Goal: Information Seeking & Learning: Learn about a topic

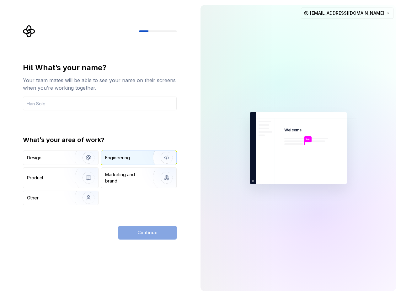
click at [122, 159] on div "Engineering" at bounding box center [117, 158] width 25 height 6
click at [92, 99] on input "text" at bounding box center [100, 104] width 154 height 14
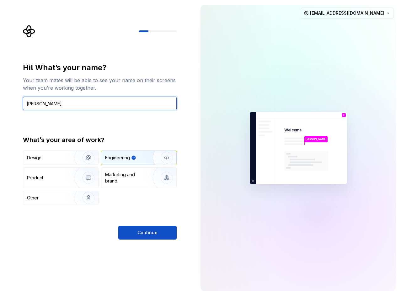
type input "Ethan Kerdelhue"
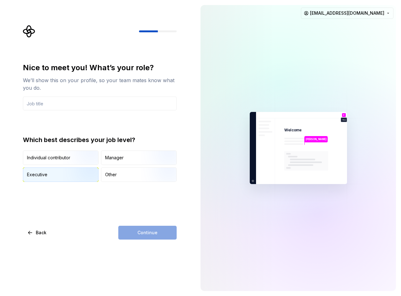
click at [83, 175] on img "button" at bounding box center [83, 183] width 40 height 42
click at [83, 100] on input "text" at bounding box center [100, 104] width 154 height 14
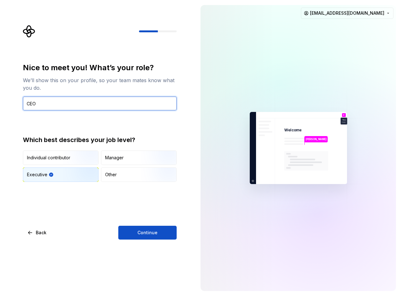
type input "CEO"
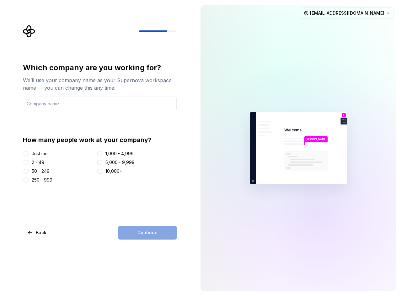
click at [45, 156] on div "Just me" at bounding box center [40, 154] width 16 height 6
click at [29, 156] on button "Just me" at bounding box center [26, 153] width 5 height 5
click at [127, 108] on input "text" at bounding box center [100, 104] width 154 height 14
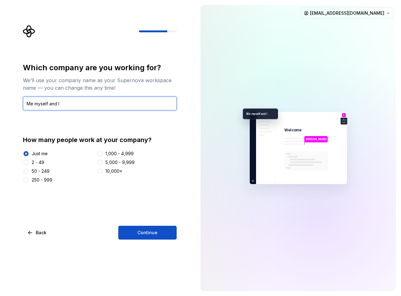
type input "Me myself and I"
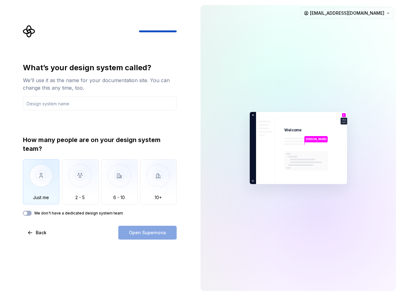
click at [46, 181] on img "button" at bounding box center [41, 180] width 37 height 42
click at [53, 102] on input "text" at bounding box center [100, 104] width 154 height 14
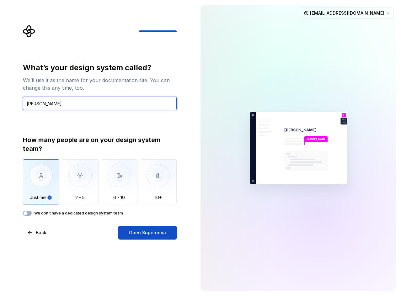
type input "LumIA"
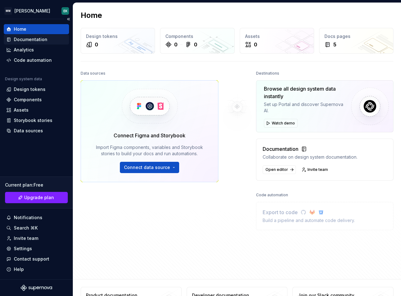
click at [36, 43] on div "Documentation" at bounding box center [36, 40] width 65 height 10
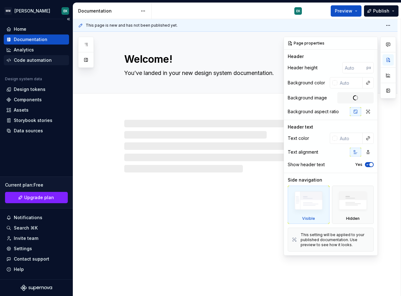
click at [33, 59] on div "Code automation" at bounding box center [33, 60] width 38 height 6
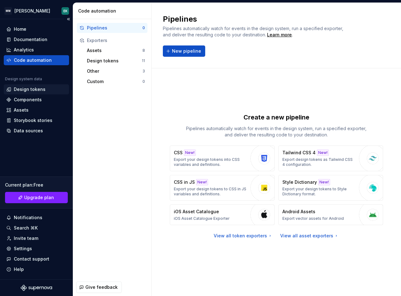
click at [39, 87] on div "Design tokens" at bounding box center [30, 89] width 32 height 6
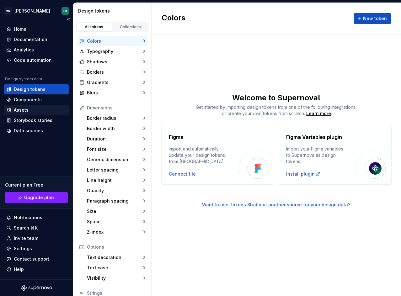
click at [26, 109] on div "Assets" at bounding box center [21, 110] width 15 height 6
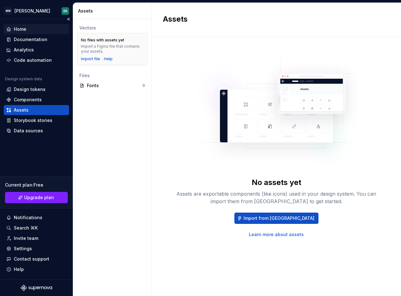
click at [32, 31] on div "Home" at bounding box center [36, 29] width 60 height 6
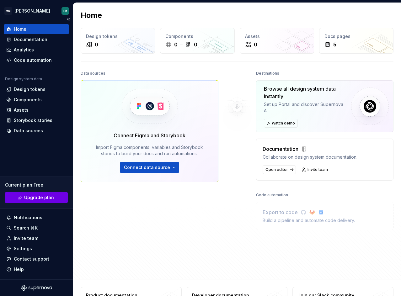
click at [51, 202] on link "Upgrade plan" at bounding box center [36, 197] width 63 height 11
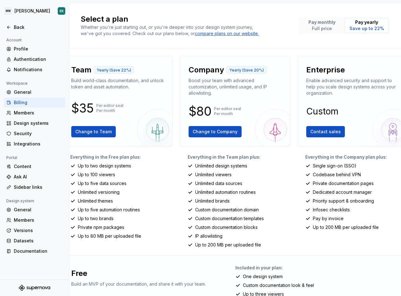
drag, startPoint x: 158, startPoint y: 47, endPoint x: 125, endPoint y: 43, distance: 33.6
click at [322, 26] on p "Full price" at bounding box center [322, 28] width 27 height 6
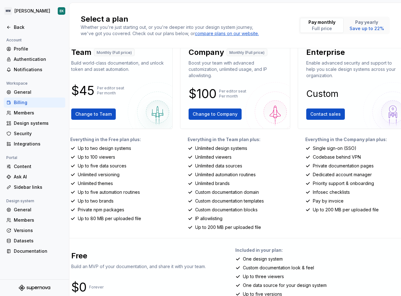
drag, startPoint x: 166, startPoint y: 51, endPoint x: 79, endPoint y: 60, distance: 87.3
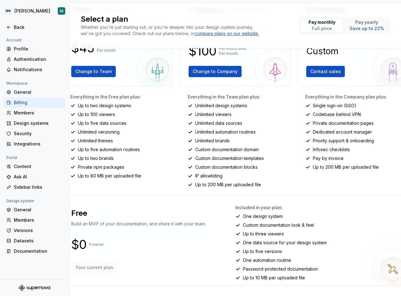
scroll to position [65, 0]
click at [30, 144] on div "Integrations" at bounding box center [38, 144] width 49 height 6
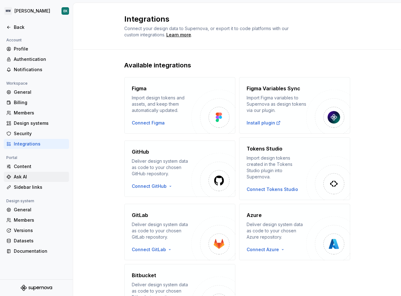
click at [29, 177] on div "Ask AI" at bounding box center [40, 177] width 53 height 6
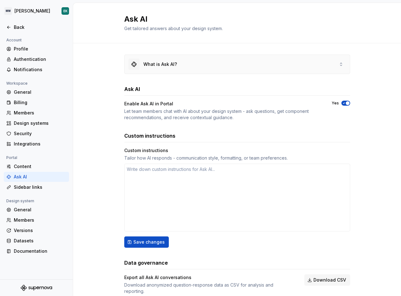
click at [160, 65] on div "What is Ask AI?" at bounding box center [160, 64] width 34 height 6
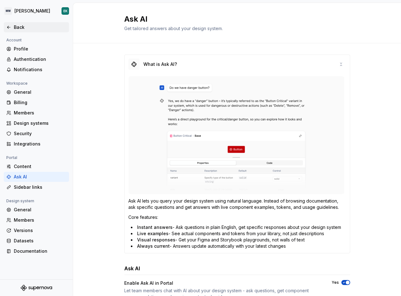
click at [31, 26] on div "Back" at bounding box center [40, 27] width 53 height 6
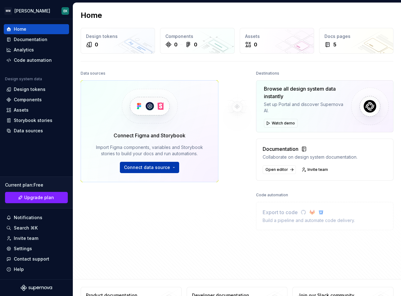
click at [174, 168] on button "Connect data source" at bounding box center [149, 167] width 59 height 11
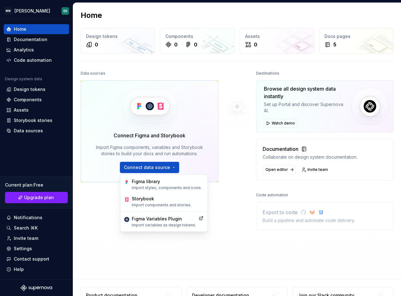
click at [232, 175] on div at bounding box center [237, 158] width 38 height 178
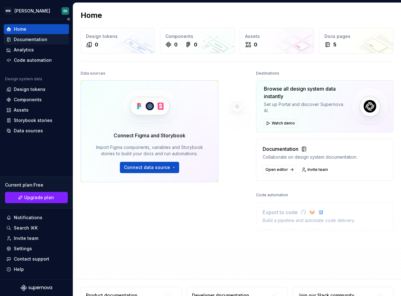
click at [34, 40] on div "Documentation" at bounding box center [31, 39] width 34 height 6
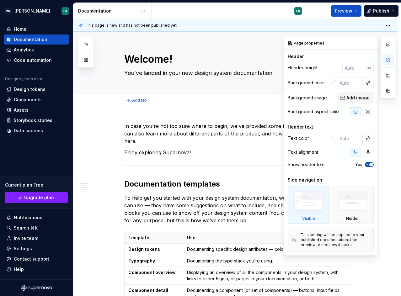
click at [174, 106] on div "Add tab" at bounding box center [235, 101] width 325 height 14
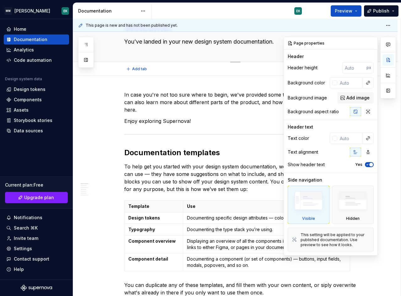
type textarea "*"
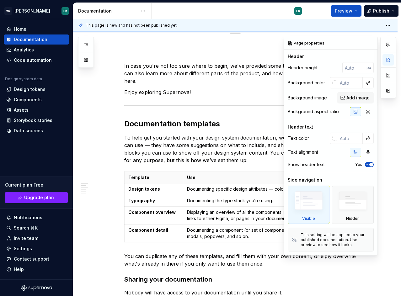
scroll to position [63, 0]
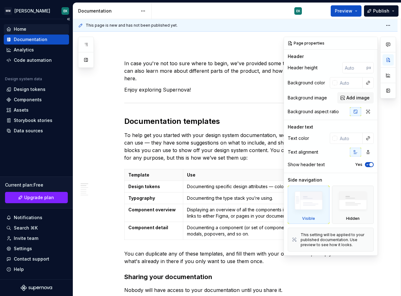
click at [37, 33] on div "Home" at bounding box center [36, 29] width 65 height 10
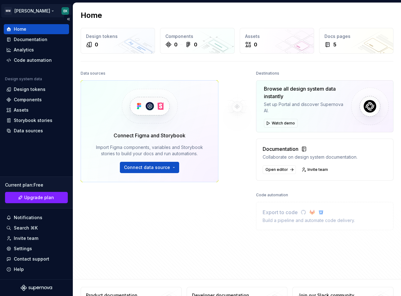
click at [13, 12] on html "MM LumIA EK Home Documentation Analytics Code automation Design system data Des…" at bounding box center [200, 148] width 401 height 296
click at [12, 11] on html "MM LumIA EK Home Documentation Analytics Code automation Design system data Des…" at bounding box center [200, 148] width 401 height 296
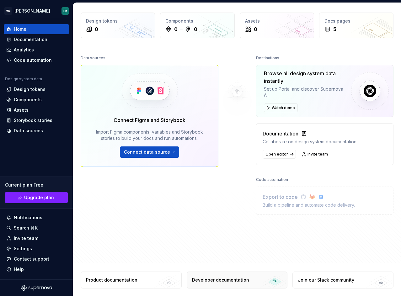
click at [215, 283] on div "Developer documentation" at bounding box center [220, 280] width 57 height 6
